Goal: Entertainment & Leisure: Consume media (video, audio)

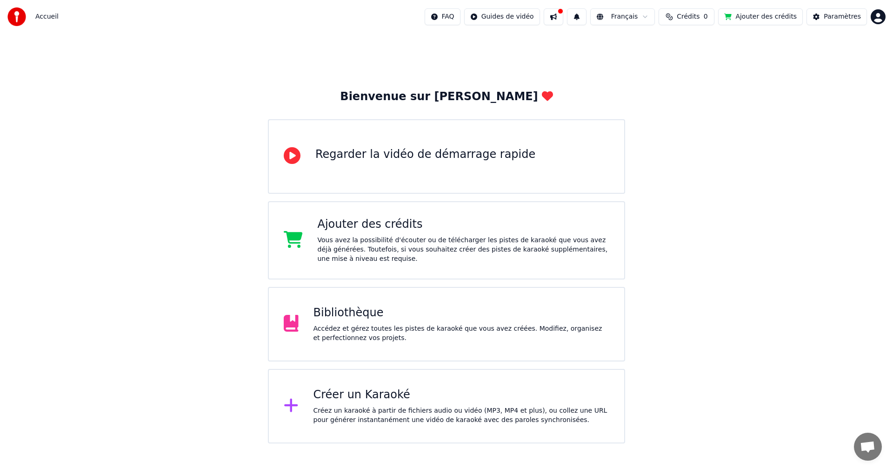
click at [348, 311] on div "Bibliothèque" at bounding box center [462, 312] width 296 height 15
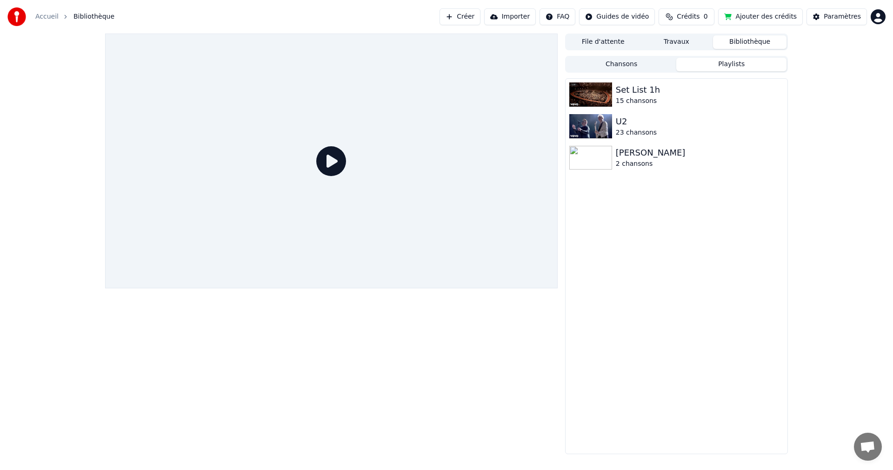
click at [731, 65] on button "Playlists" at bounding box center [732, 64] width 110 height 13
click at [590, 89] on img at bounding box center [591, 94] width 43 height 24
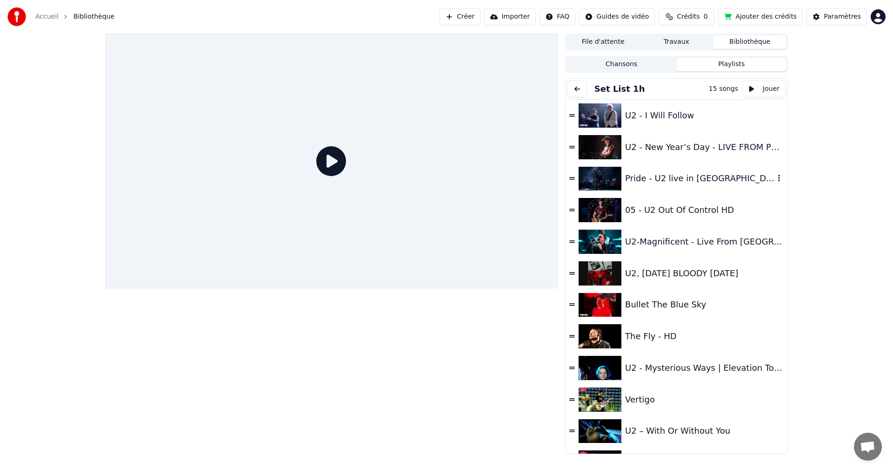
click at [599, 177] on img at bounding box center [600, 179] width 43 height 24
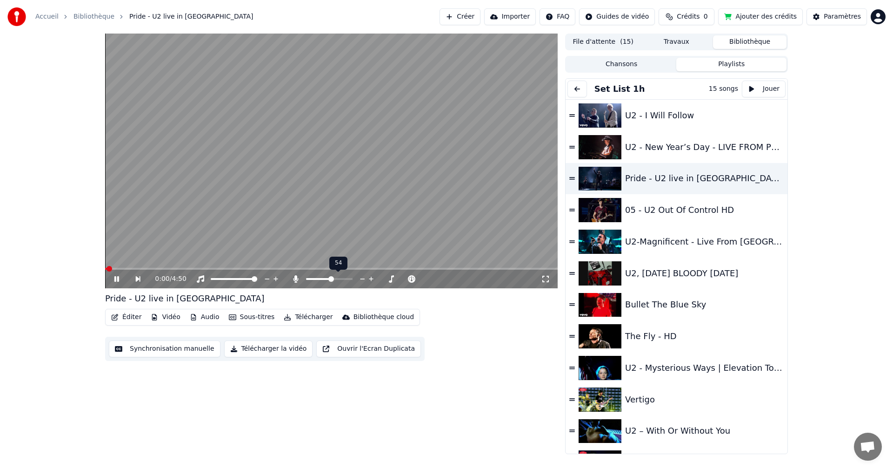
click at [334, 280] on span at bounding box center [332, 279] width 6 height 6
click at [342, 276] on span at bounding box center [344, 279] width 6 height 6
click at [262, 267] on span at bounding box center [262, 269] width 6 height 6
click at [278, 270] on div "2:14 / 4:50" at bounding box center [331, 278] width 453 height 19
click at [279, 266] on video at bounding box center [331, 161] width 453 height 255
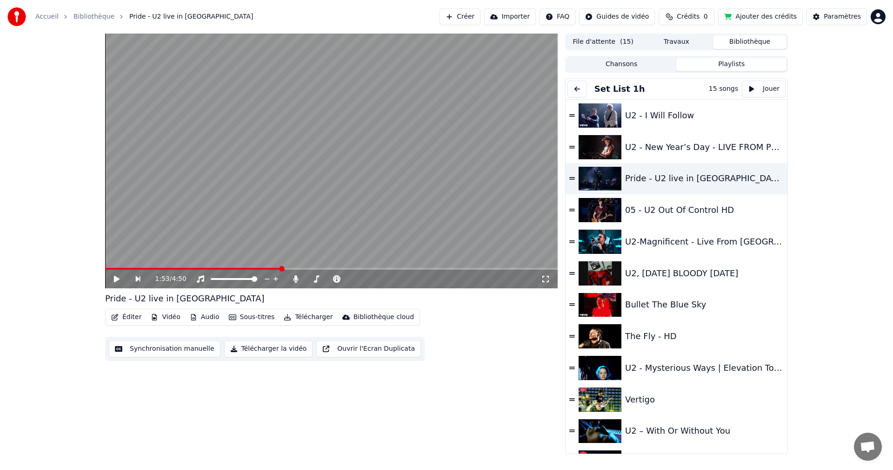
click at [280, 267] on span at bounding box center [282, 269] width 6 height 6
click at [255, 232] on video at bounding box center [331, 161] width 453 height 255
click at [273, 268] on span at bounding box center [276, 269] width 6 height 6
click at [385, 267] on div "2:58 / 4:50" at bounding box center [331, 161] width 453 height 255
click at [349, 267] on span at bounding box center [352, 269] width 6 height 6
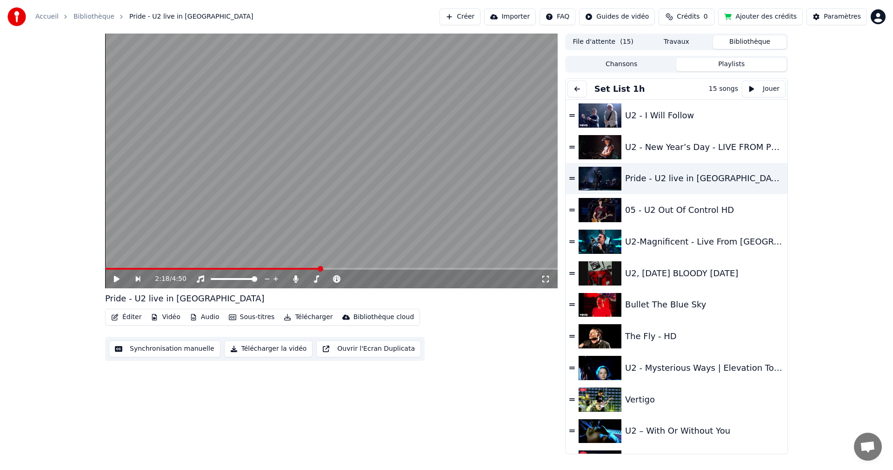
click at [310, 248] on video at bounding box center [331, 161] width 453 height 255
click at [309, 270] on span at bounding box center [310, 269] width 6 height 6
click at [302, 270] on span at bounding box center [302, 269] width 6 height 6
click at [302, 271] on span at bounding box center [305, 269] width 6 height 6
click at [288, 270] on span at bounding box center [289, 269] width 6 height 6
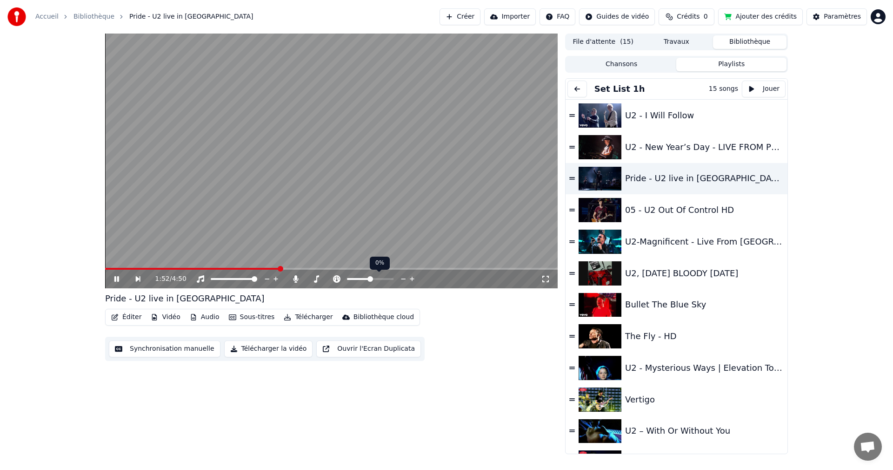
click at [279, 270] on span at bounding box center [281, 269] width 6 height 6
click at [275, 271] on span at bounding box center [276, 269] width 6 height 6
click at [285, 266] on video at bounding box center [331, 161] width 453 height 255
click at [289, 269] on span at bounding box center [219, 269] width 229 height 2
click at [314, 220] on video at bounding box center [331, 161] width 453 height 255
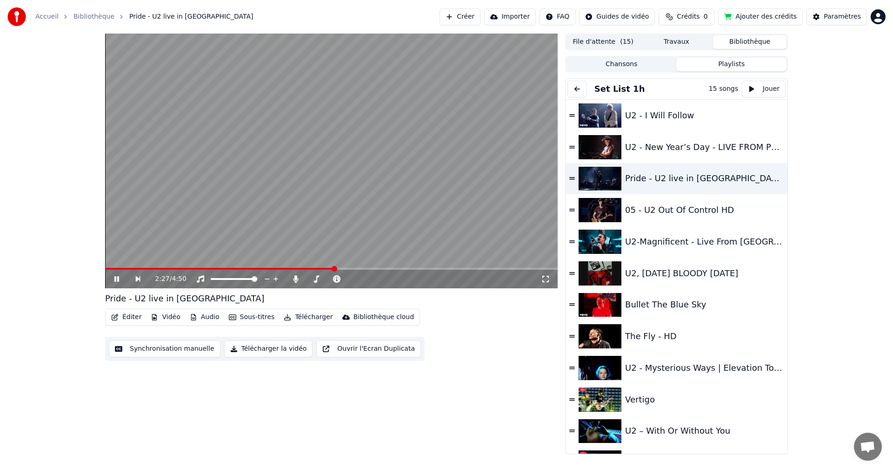
click at [329, 162] on video at bounding box center [331, 161] width 453 height 255
click at [327, 248] on video at bounding box center [331, 161] width 453 height 255
click at [353, 269] on span at bounding box center [350, 269] width 6 height 6
click at [368, 269] on span at bounding box center [367, 269] width 6 height 6
click at [393, 268] on span at bounding box center [390, 269] width 6 height 6
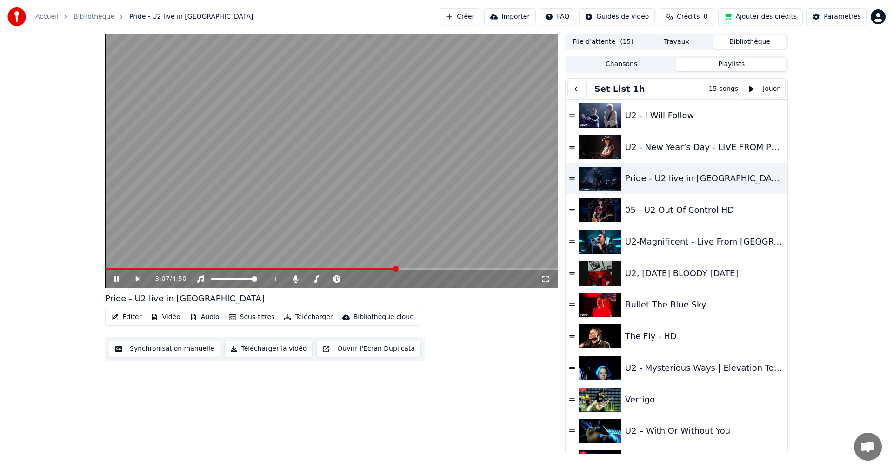
click at [399, 269] on span at bounding box center [396, 269] width 6 height 6
click at [404, 268] on span at bounding box center [403, 269] width 6 height 6
click at [408, 268] on span at bounding box center [407, 269] width 6 height 6
click at [413, 268] on span at bounding box center [412, 269] width 6 height 6
click at [314, 189] on video at bounding box center [331, 161] width 453 height 255
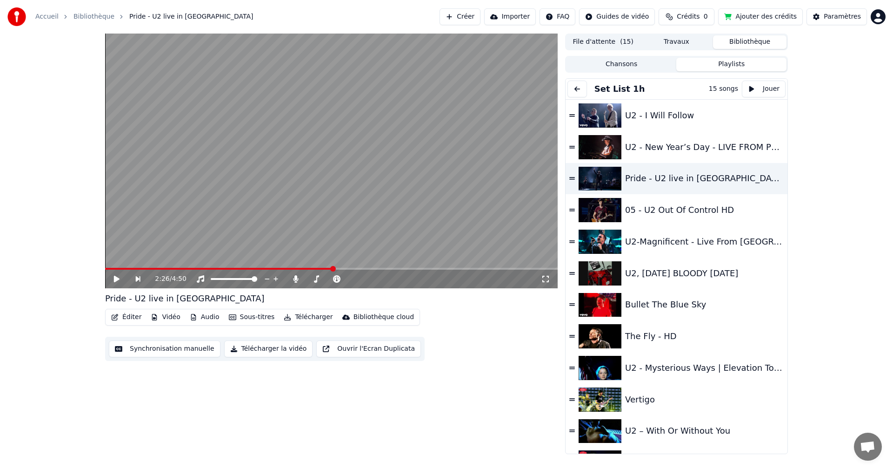
click at [330, 266] on span at bounding box center [333, 269] width 6 height 6
click at [334, 256] on video at bounding box center [331, 161] width 453 height 255
click at [322, 268] on span at bounding box center [319, 269] width 6 height 6
drag, startPoint x: 312, startPoint y: 267, endPoint x: 306, endPoint y: 267, distance: 6.5
click at [305, 267] on video at bounding box center [331, 161] width 453 height 255
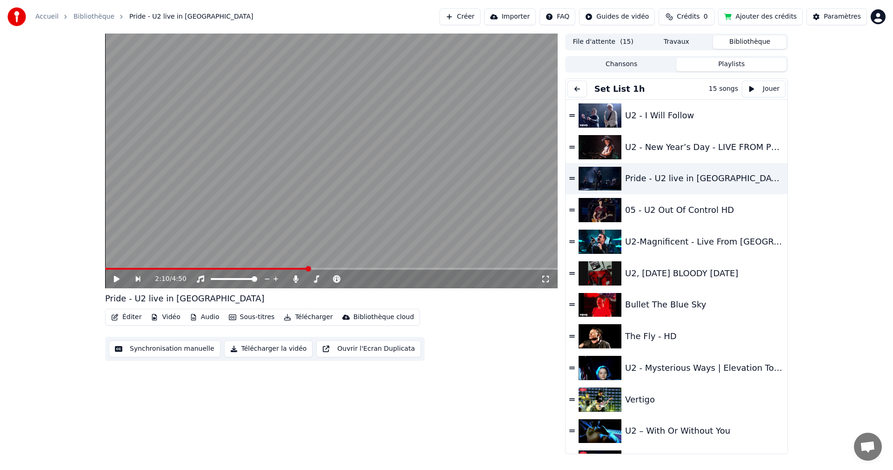
click at [306, 269] on span at bounding box center [309, 269] width 6 height 6
drag, startPoint x: 305, startPoint y: 272, endPoint x: 300, endPoint y: 270, distance: 5.6
click at [300, 270] on div "2:08 / 4:50" at bounding box center [331, 278] width 453 height 19
click at [288, 266] on span at bounding box center [289, 269] width 6 height 6
click at [269, 228] on video at bounding box center [331, 161] width 453 height 255
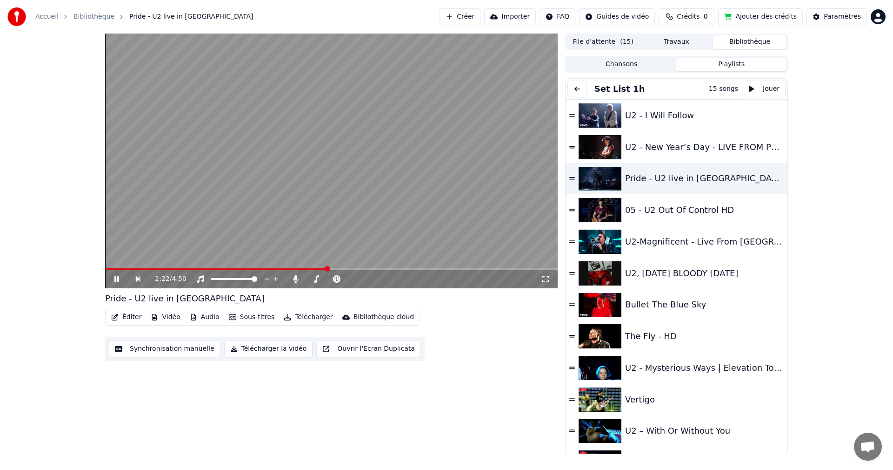
click at [117, 276] on icon at bounding box center [123, 278] width 21 height 7
click at [361, 226] on video at bounding box center [331, 161] width 453 height 255
click at [353, 197] on video at bounding box center [331, 161] width 453 height 255
click at [340, 201] on video at bounding box center [331, 161] width 453 height 255
click at [368, 271] on span at bounding box center [366, 269] width 6 height 6
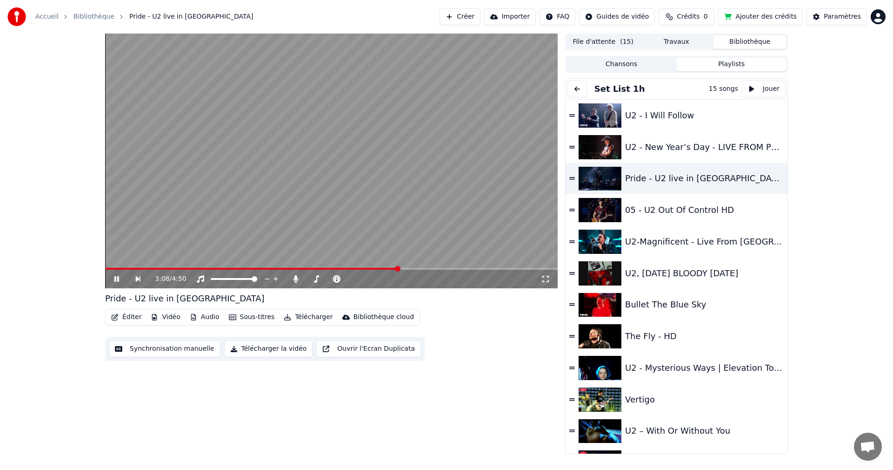
click at [400, 270] on span at bounding box center [398, 269] width 6 height 6
click at [406, 271] on span at bounding box center [404, 269] width 6 height 6
click at [410, 269] on span at bounding box center [410, 269] width 6 height 6
click at [416, 269] on span at bounding box center [415, 269] width 6 height 6
click at [422, 269] on span at bounding box center [421, 269] width 6 height 6
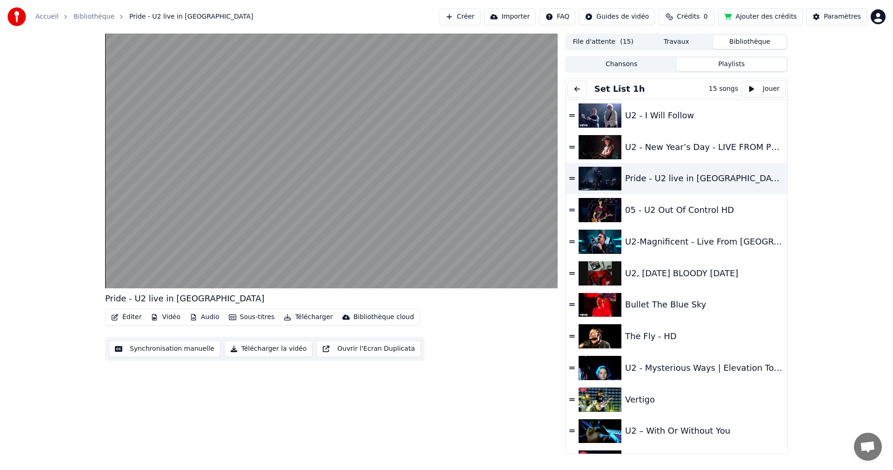
click at [454, 370] on div "Pride - U2 live in [GEOGRAPHIC_DATA] Éditer Vidéo Audio Sous-titres Télécharger…" at bounding box center [331, 244] width 453 height 420
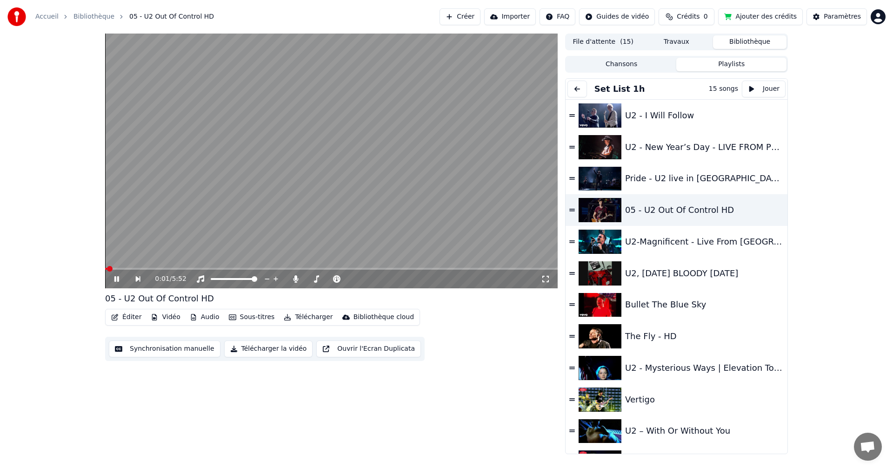
click at [399, 222] on video at bounding box center [331, 161] width 453 height 255
click at [599, 272] on img at bounding box center [600, 273] width 43 height 24
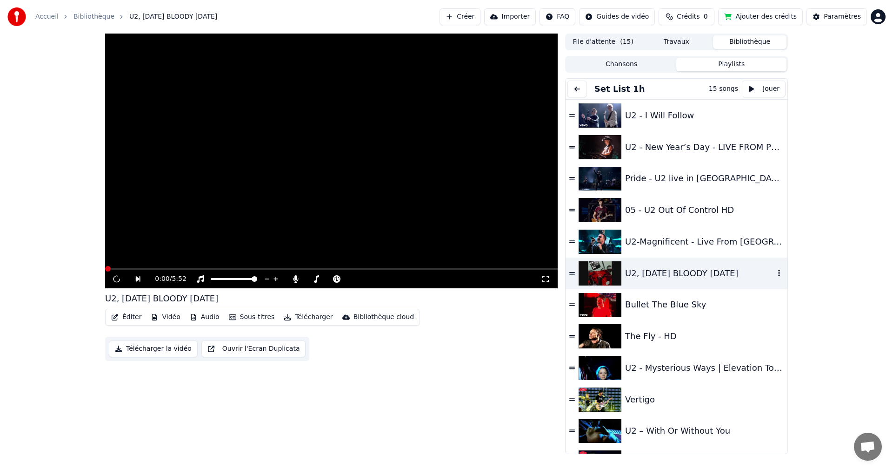
click at [599, 272] on img at bounding box center [600, 273] width 43 height 24
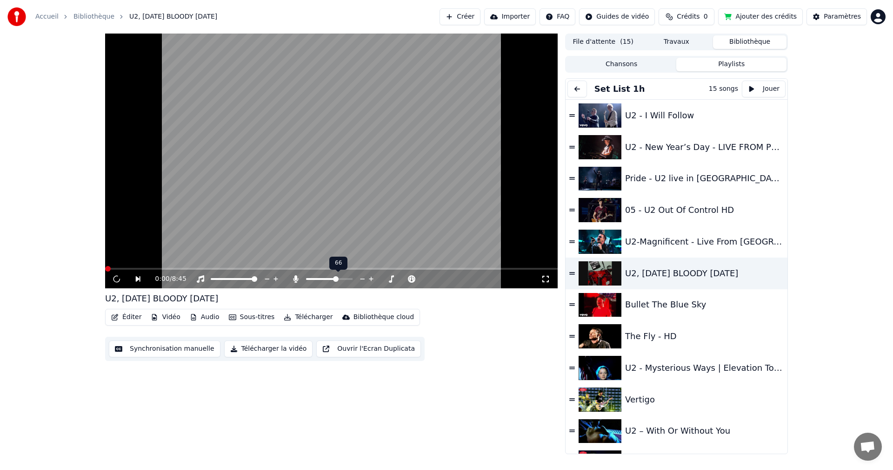
click at [337, 276] on span at bounding box center [336, 279] width 6 height 6
click at [137, 276] on icon at bounding box center [144, 278] width 21 height 7
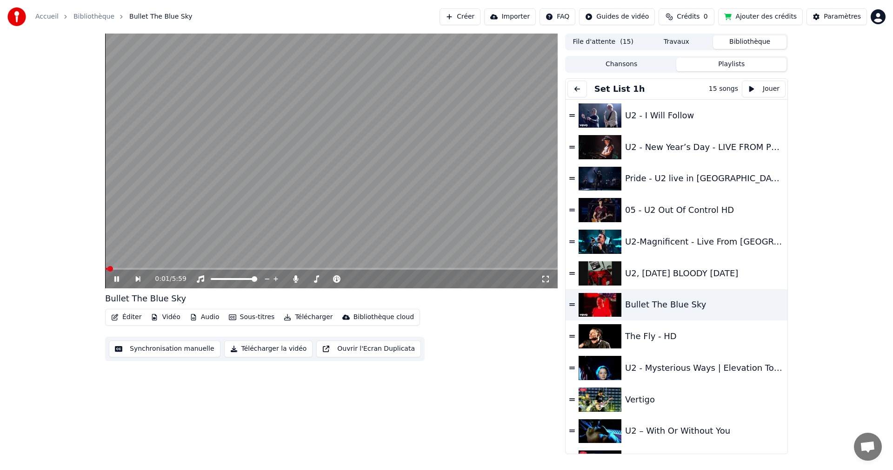
click at [117, 279] on icon at bounding box center [123, 278] width 21 height 7
click at [616, 272] on img at bounding box center [600, 273] width 43 height 24
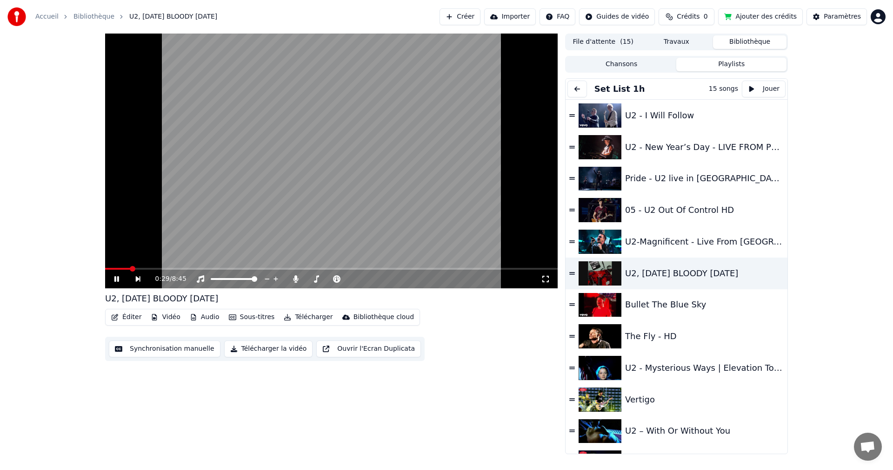
click at [367, 234] on video at bounding box center [331, 161] width 453 height 255
click at [292, 159] on video at bounding box center [331, 161] width 453 height 255
click at [105, 269] on span at bounding box center [108, 269] width 6 height 6
click at [117, 268] on span at bounding box center [120, 269] width 6 height 6
click at [105, 268] on span at bounding box center [108, 269] width 6 height 6
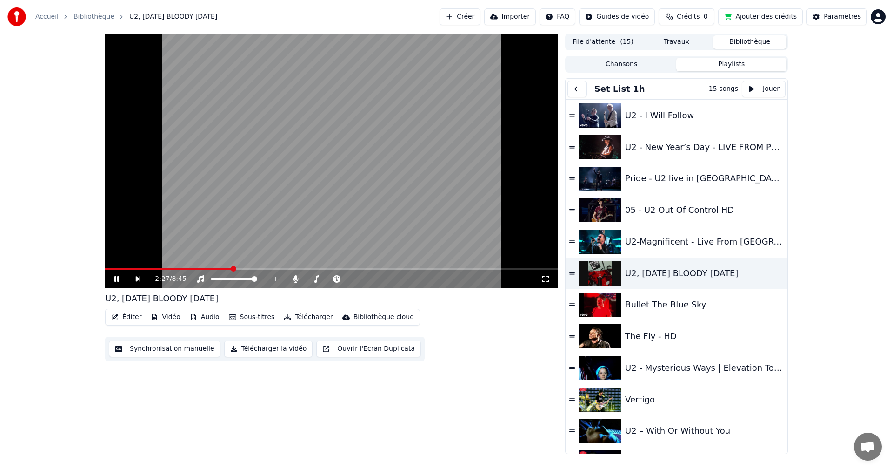
click at [186, 265] on video at bounding box center [331, 161] width 453 height 255
click at [182, 268] on span at bounding box center [168, 269] width 127 height 2
click at [203, 235] on video at bounding box center [331, 161] width 453 height 255
click at [167, 266] on video at bounding box center [331, 161] width 453 height 255
click at [156, 269] on span at bounding box center [130, 269] width 51 height 2
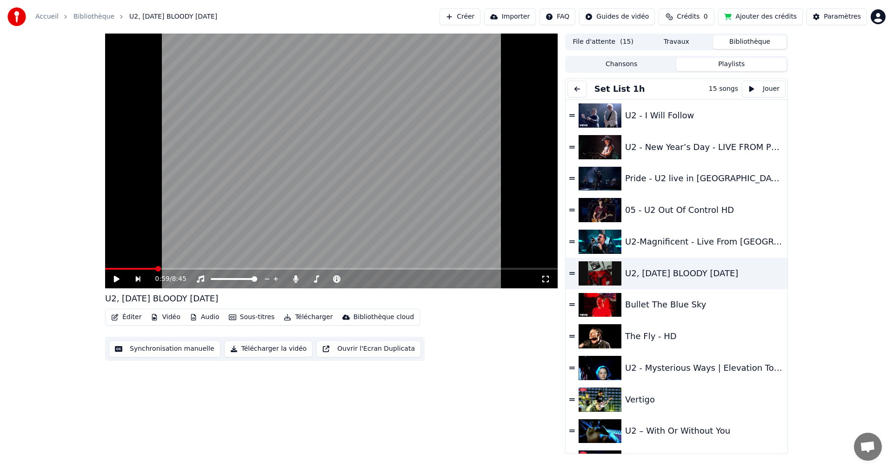
click at [180, 248] on video at bounding box center [331, 161] width 453 height 255
click at [141, 267] on video at bounding box center [331, 161] width 453 height 255
click at [116, 276] on icon at bounding box center [123, 278] width 21 height 7
click at [127, 266] on video at bounding box center [331, 161] width 453 height 255
click at [131, 269] on span at bounding box center [131, 269] width 52 height 2
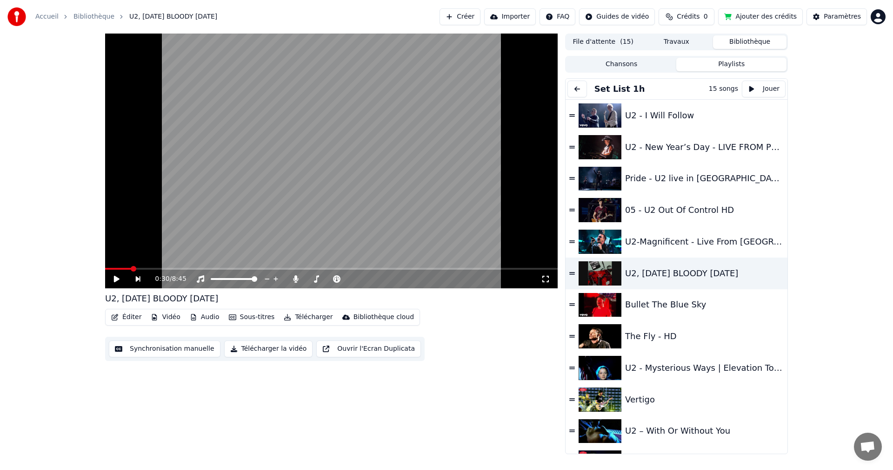
click at [119, 278] on icon at bounding box center [123, 278] width 21 height 7
click at [143, 269] on span at bounding box center [331, 269] width 453 height 2
click at [362, 269] on span at bounding box center [359, 269] width 6 height 6
click at [370, 271] on span at bounding box center [372, 269] width 6 height 6
drag, startPoint x: 367, startPoint y: 265, endPoint x: 356, endPoint y: 266, distance: 11.2
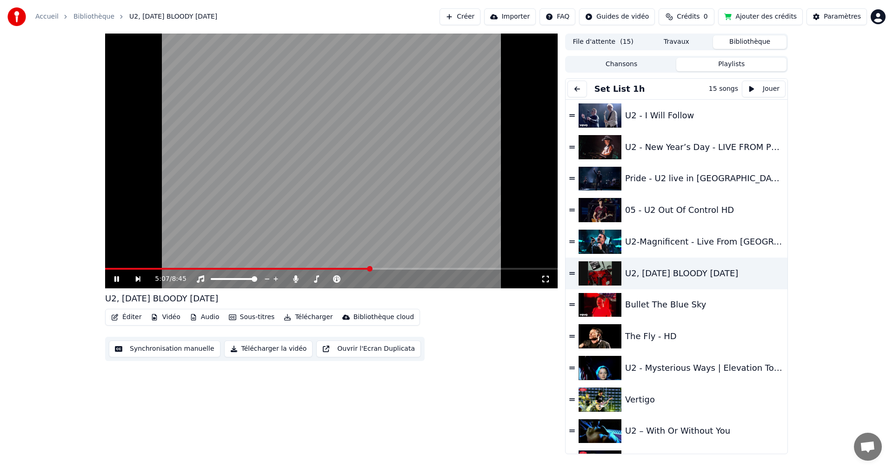
click at [356, 266] on video at bounding box center [331, 161] width 453 height 255
click at [353, 269] on span at bounding box center [237, 269] width 265 height 2
click at [169, 240] on video at bounding box center [331, 161] width 453 height 255
click at [348, 269] on span at bounding box center [351, 269] width 6 height 6
click at [338, 269] on span at bounding box center [340, 269] width 6 height 6
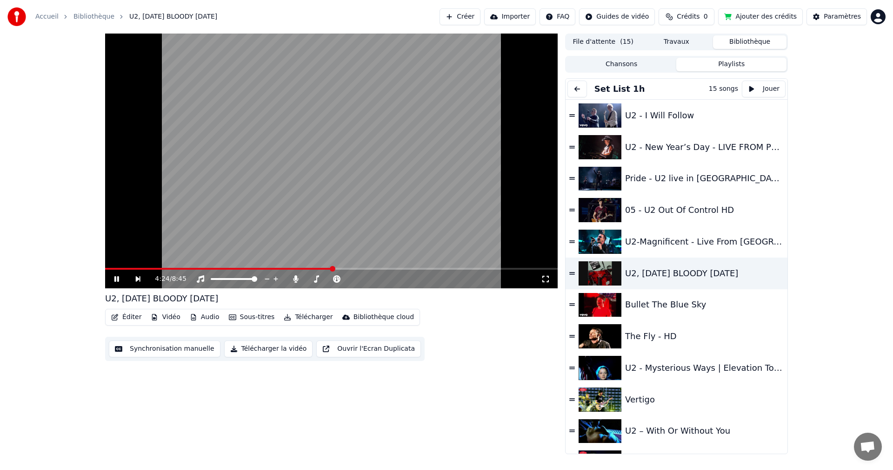
click at [333, 267] on span at bounding box center [333, 269] width 6 height 6
click at [326, 267] on span at bounding box center [327, 269] width 6 height 6
click at [362, 247] on video at bounding box center [331, 161] width 453 height 255
click at [334, 271] on span at bounding box center [337, 269] width 6 height 6
click at [255, 239] on video at bounding box center [331, 161] width 453 height 255
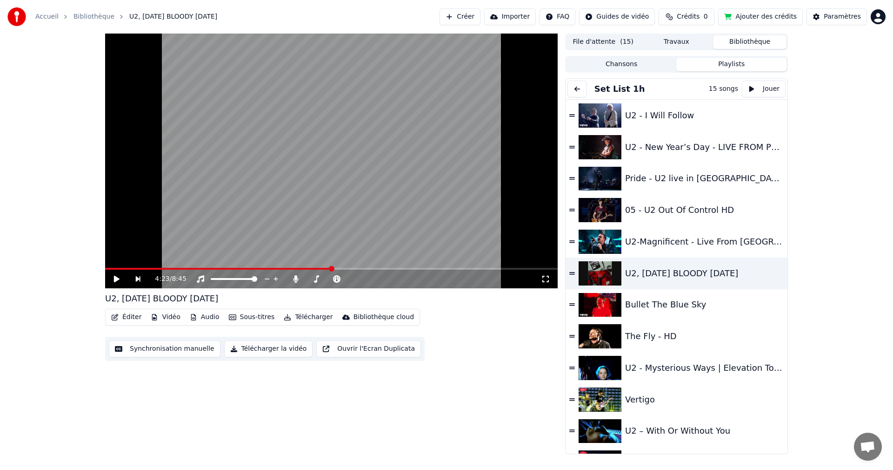
click at [255, 239] on video at bounding box center [331, 161] width 453 height 255
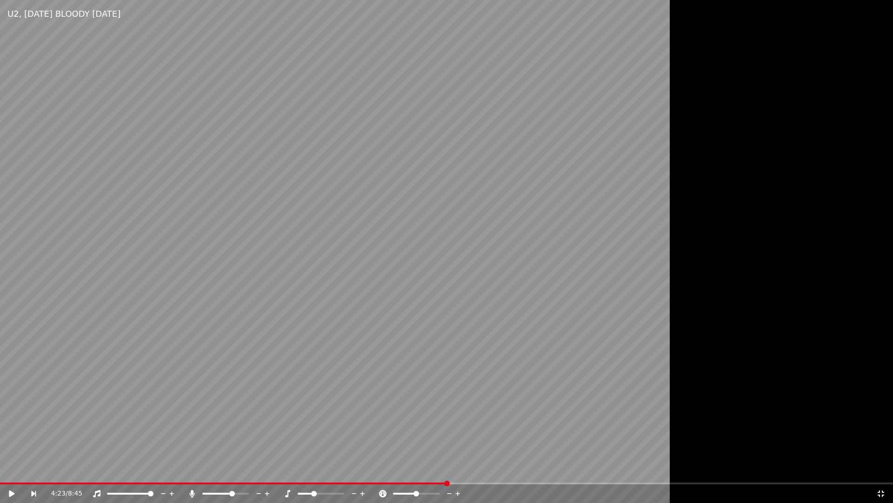
click at [311, 269] on video at bounding box center [446, 251] width 893 height 503
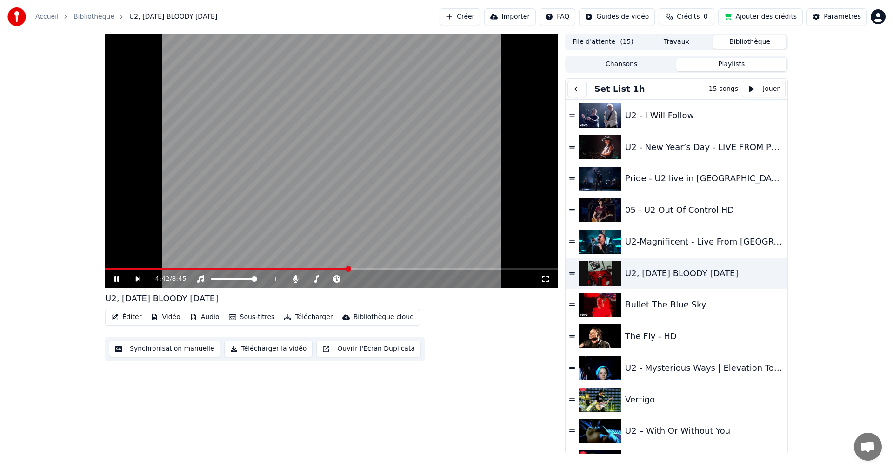
click at [298, 267] on video at bounding box center [331, 161] width 453 height 255
click at [311, 268] on span at bounding box center [226, 269] width 243 height 2
click at [311, 232] on video at bounding box center [331, 161] width 453 height 255
click at [359, 210] on video at bounding box center [331, 161] width 453 height 255
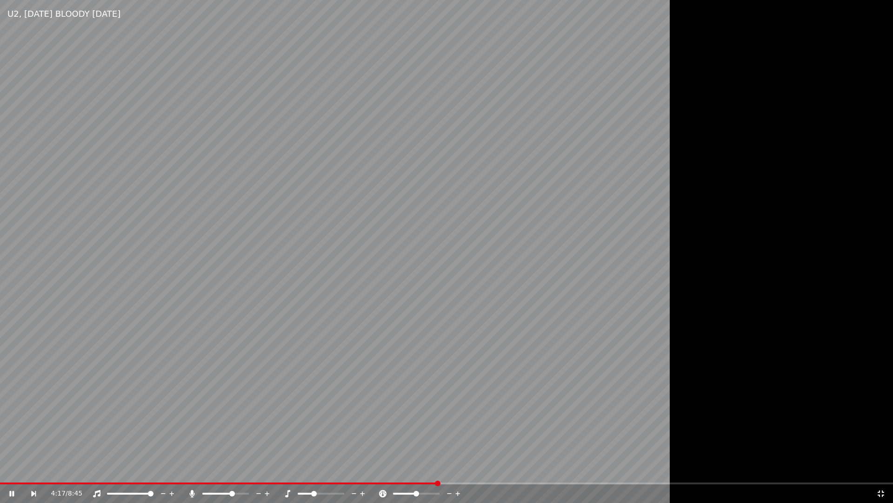
click at [349, 235] on video at bounding box center [446, 251] width 893 height 503
click at [321, 305] on video at bounding box center [446, 251] width 893 height 503
click at [451, 469] on span at bounding box center [451, 483] width 6 height 6
click at [429, 469] on span at bounding box center [429, 483] width 6 height 6
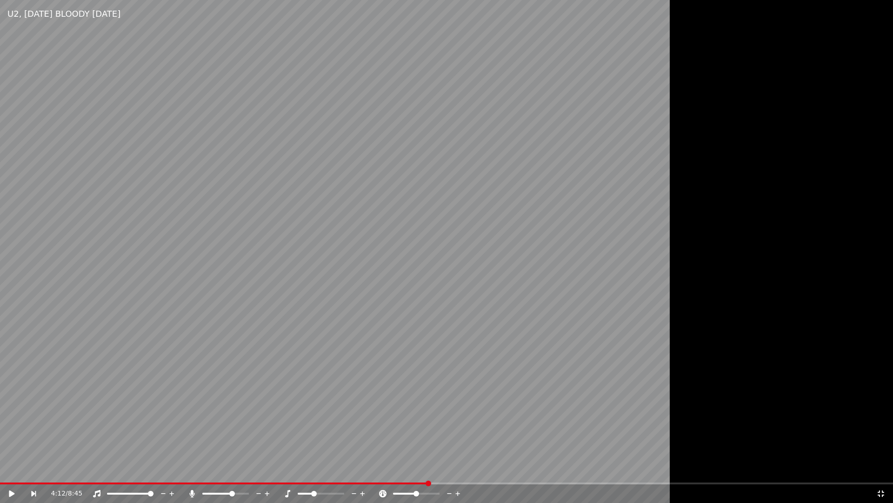
click at [346, 424] on video at bounding box center [446, 251] width 893 height 503
click at [347, 424] on video at bounding box center [446, 251] width 893 height 503
click at [385, 328] on video at bounding box center [446, 251] width 893 height 503
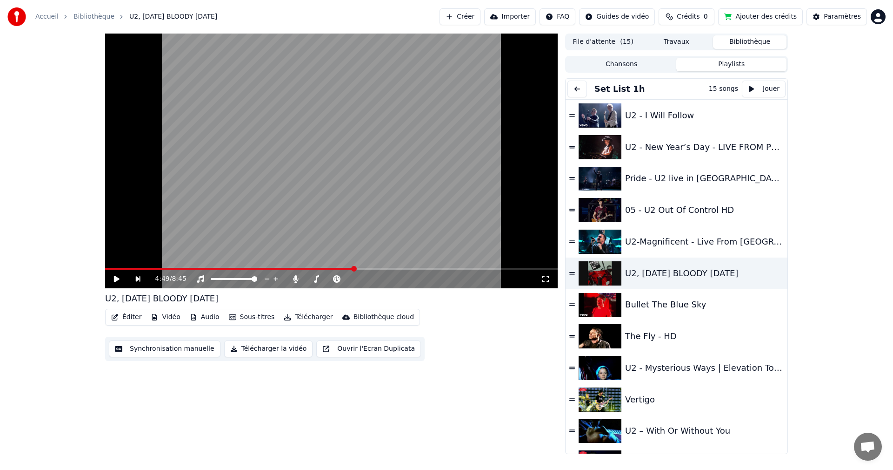
click at [263, 101] on video at bounding box center [331, 161] width 453 height 255
click at [363, 268] on span at bounding box center [363, 269] width 6 height 6
click at [368, 269] on span at bounding box center [366, 269] width 6 height 6
